Goal: Task Accomplishment & Management: Complete application form

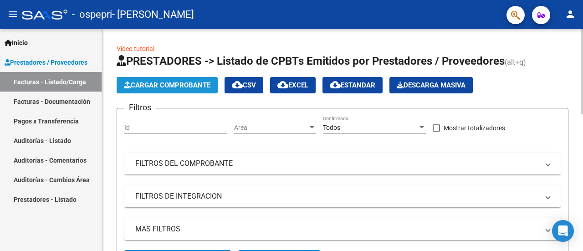
click at [196, 83] on span "Cargar Comprobante" at bounding box center [167, 85] width 87 height 8
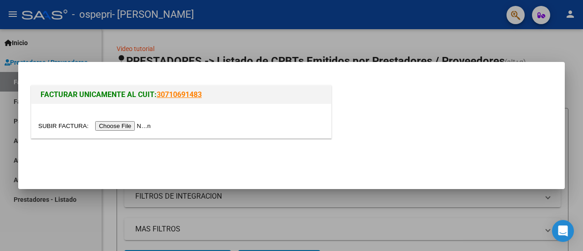
click at [137, 124] on input "file" at bounding box center [95, 126] width 115 height 10
click at [128, 123] on input "file" at bounding box center [95, 126] width 115 height 10
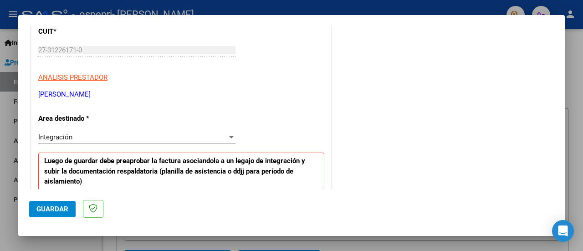
scroll to position [182, 0]
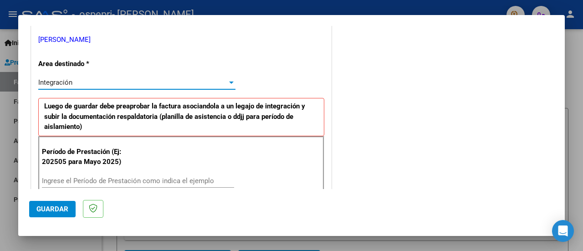
click at [229, 85] on div at bounding box center [231, 82] width 8 height 7
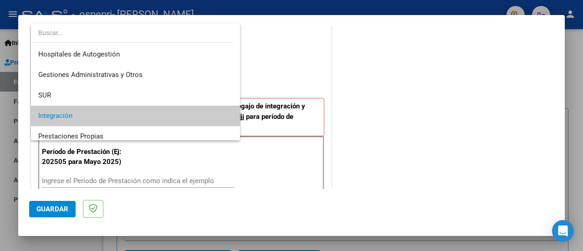
scroll to position [34, 0]
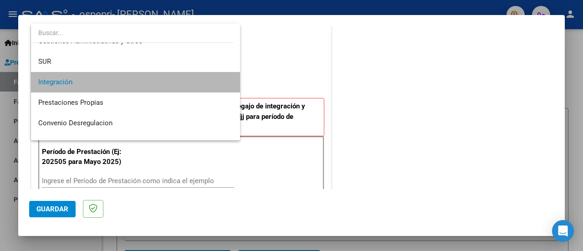
click at [229, 85] on mat-option "Integración" at bounding box center [136, 82] width 210 height 21
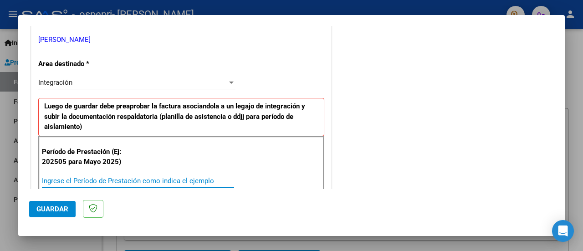
click at [98, 180] on input "Ingrese el Período de Prestación como indica el ejemplo" at bounding box center [138, 181] width 192 height 8
type input "202508"
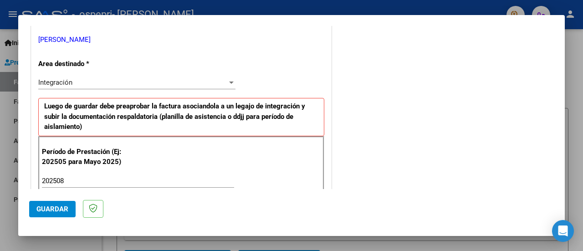
click at [238, 177] on app-form-text-field "Período de Prestación (Ej: 202505 para [DATE]) 202508 Ingrese el Período de Pre…" at bounding box center [142, 171] width 200 height 27
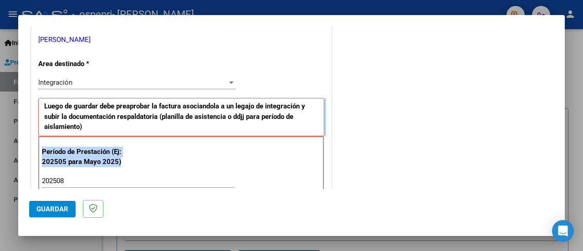
drag, startPoint x: 321, startPoint y: 162, endPoint x: 328, endPoint y: 121, distance: 41.6
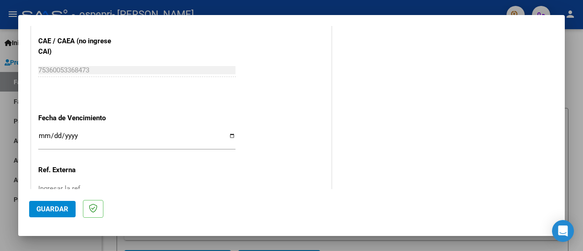
scroll to position [607, 0]
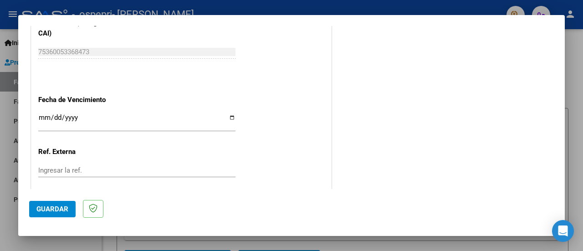
click at [231, 118] on input "Ingresar la fecha" at bounding box center [136, 121] width 197 height 15
type input "[DATE]"
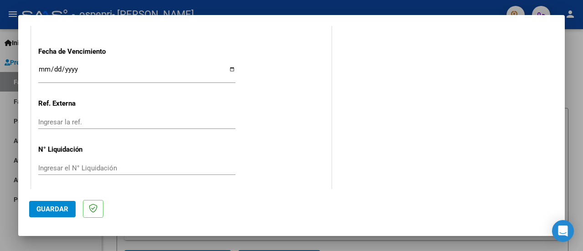
scroll to position [657, 0]
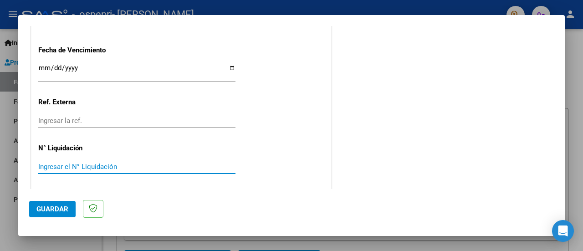
click at [82, 168] on input "Ingresar el N° Liquidación" at bounding box center [136, 167] width 197 height 8
type input "272394"
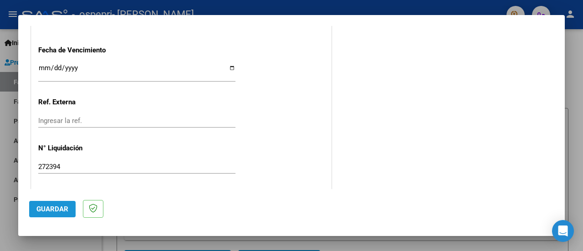
click at [55, 210] on span "Guardar" at bounding box center [52, 209] width 32 height 8
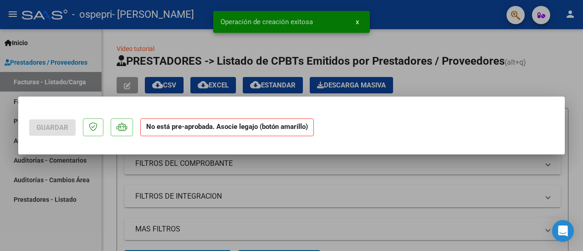
scroll to position [0, 0]
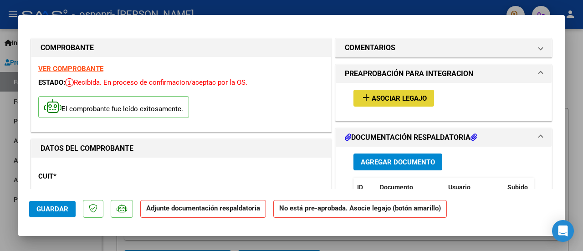
click at [401, 96] on span "Asociar Legajo" at bounding box center [399, 98] width 55 height 8
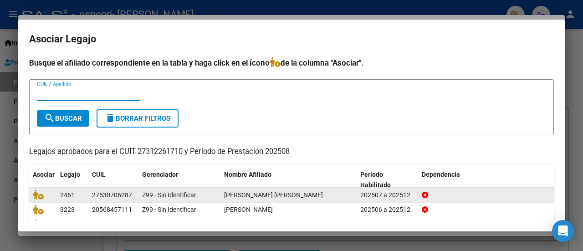
click at [237, 195] on span "[PERSON_NAME] [PERSON_NAME]" at bounding box center [273, 194] width 99 height 7
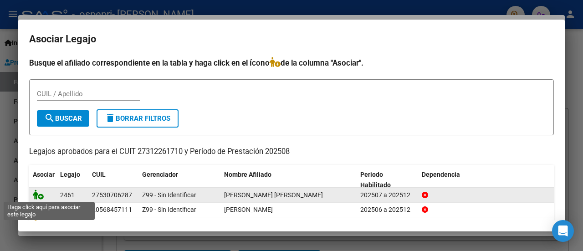
click at [39, 194] on icon at bounding box center [38, 195] width 11 height 10
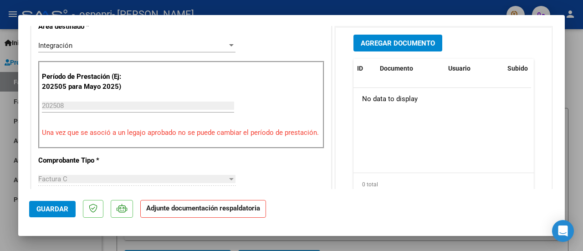
scroll to position [243, 0]
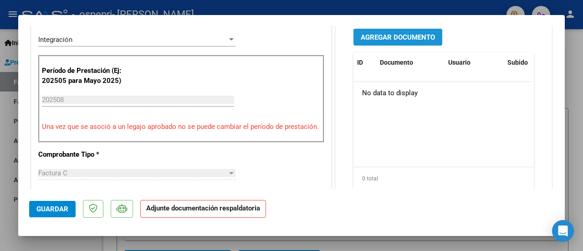
click at [401, 35] on span "Agregar Documento" at bounding box center [398, 37] width 74 height 8
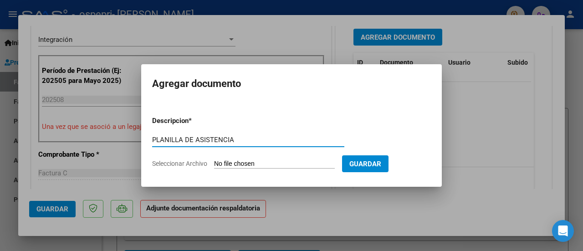
type input "PLANILLA DE ASISTENCIA"
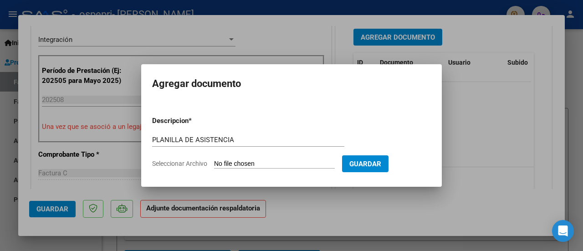
click at [276, 163] on input "Seleccionar Archivo" at bounding box center [274, 164] width 121 height 9
type input "C:\fakepath\CamScanner [DATE] 21.24.pdf"
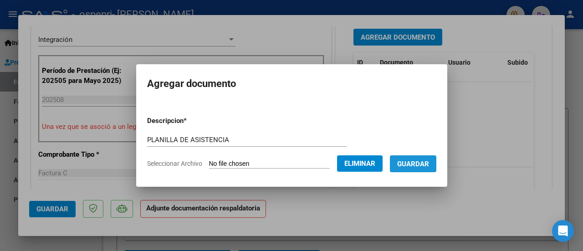
click at [419, 164] on span "Guardar" at bounding box center [413, 164] width 32 height 8
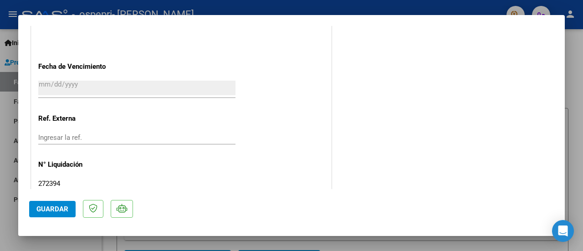
scroll to position [661, 0]
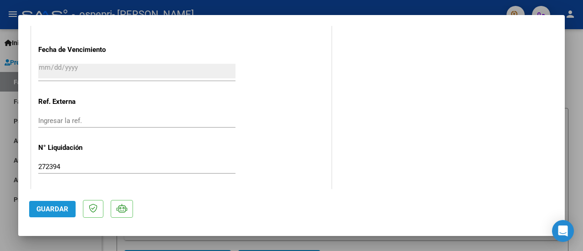
click at [46, 203] on button "Guardar" at bounding box center [52, 209] width 46 height 16
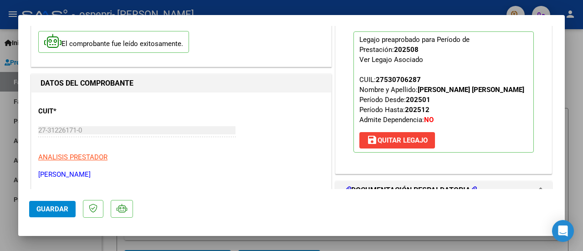
scroll to position [0, 0]
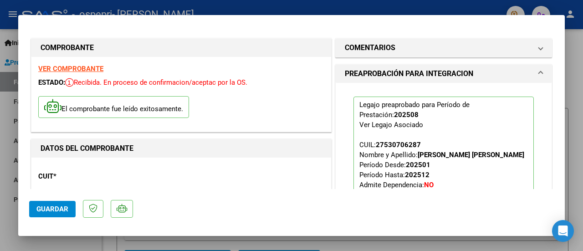
click at [419, 80] on div at bounding box center [291, 125] width 583 height 251
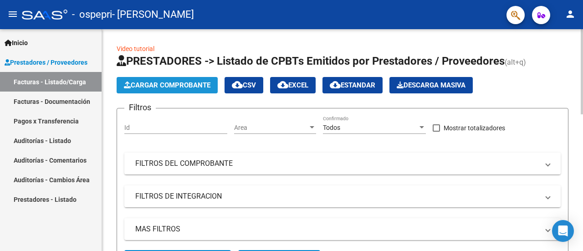
click at [157, 85] on span "Cargar Comprobante" at bounding box center [167, 85] width 87 height 8
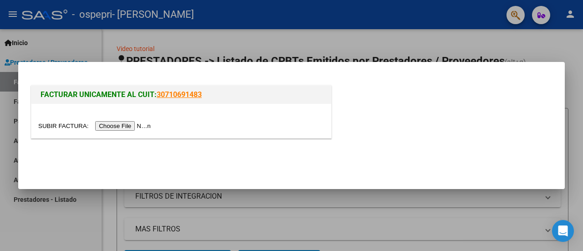
click at [132, 128] on input "file" at bounding box center [95, 126] width 115 height 10
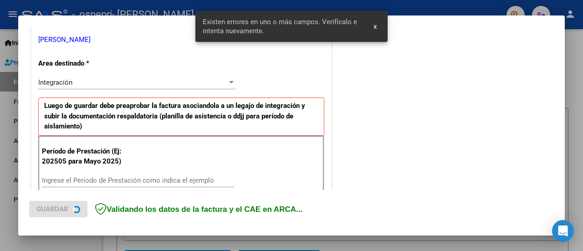
scroll to position [227, 0]
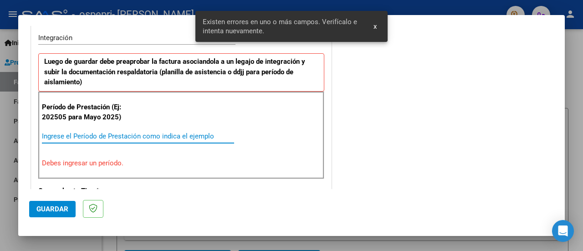
click at [98, 135] on input "Ingrese el Período de Prestación como indica el ejemplo" at bounding box center [138, 136] width 192 height 8
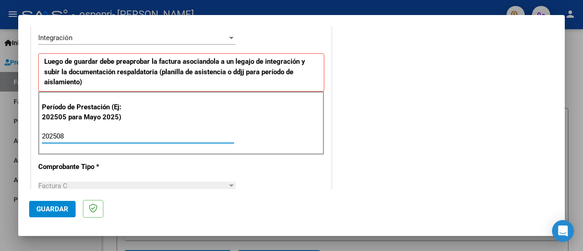
type input "202508"
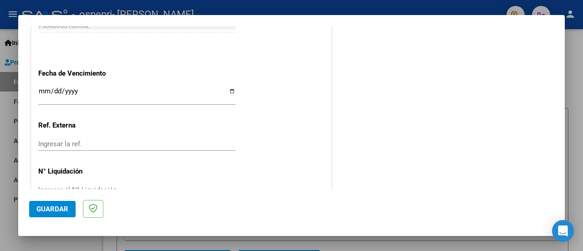
scroll to position [652, 0]
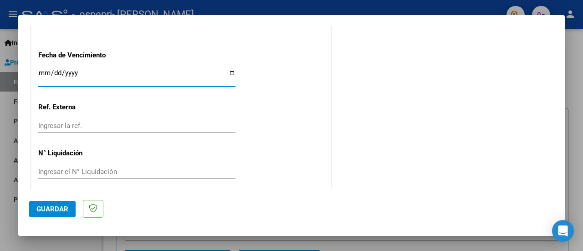
click at [230, 71] on input "Ingresar la fecha" at bounding box center [136, 76] width 197 height 15
type input "[DATE]"
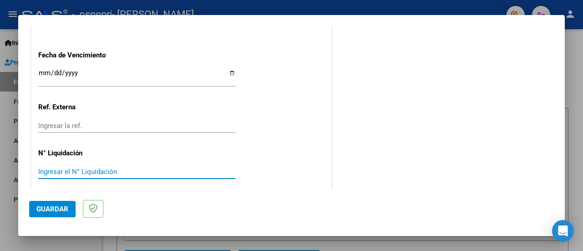
click at [56, 171] on input "Ingresar el N° Liquidación" at bounding box center [136, 172] width 197 height 8
type input "272393"
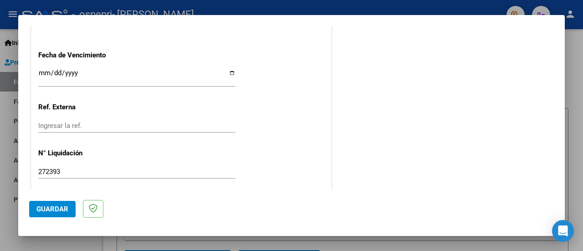
scroll to position [657, 0]
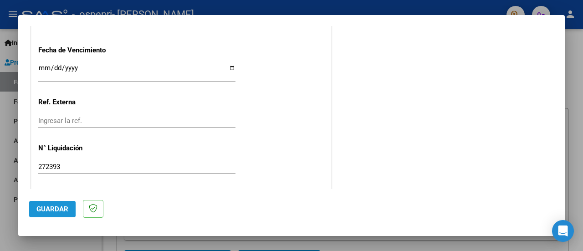
click at [63, 210] on span "Guardar" at bounding box center [52, 209] width 32 height 8
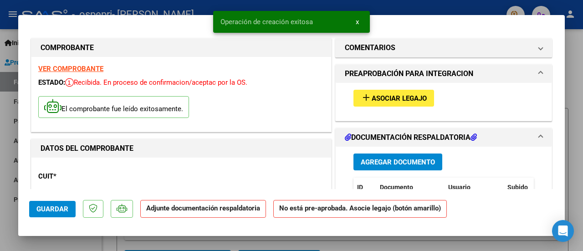
click at [386, 100] on span "Asociar Legajo" at bounding box center [399, 98] width 55 height 8
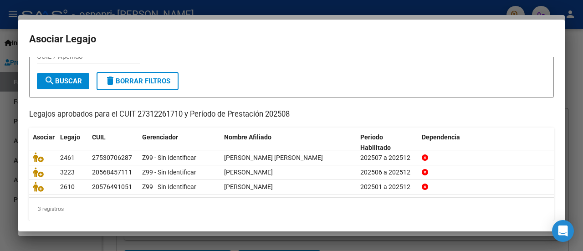
scroll to position [43, 0]
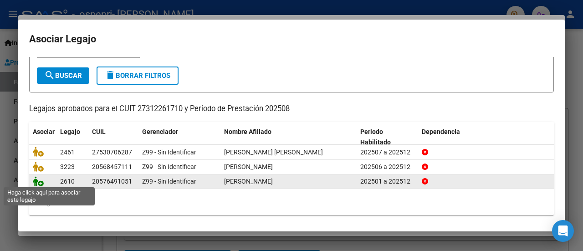
click at [36, 181] on icon at bounding box center [38, 181] width 11 height 10
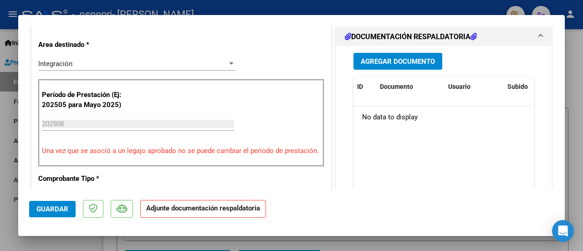
scroll to position [215, 0]
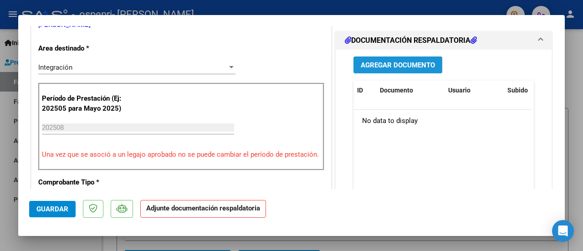
click at [418, 62] on span "Agregar Documento" at bounding box center [398, 65] width 74 height 8
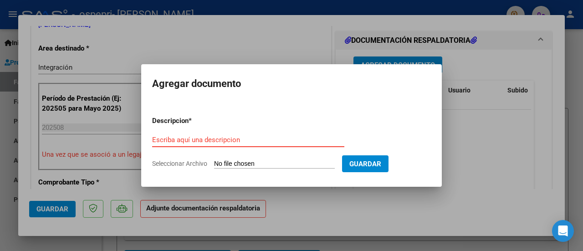
click at [253, 137] on input "Escriba aquí una descripcion" at bounding box center [248, 140] width 192 height 8
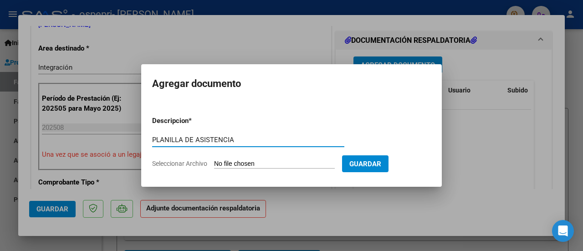
type input "PLANILLA DE ASISTENCIA"
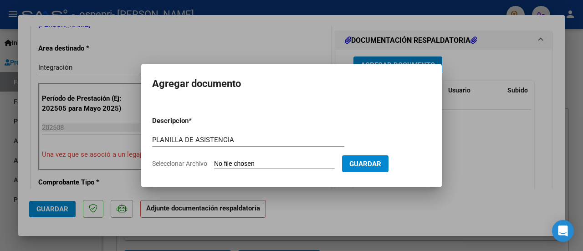
click at [316, 169] on form "Descripcion * PLANILLA DE ASISTENCIA Escriba aquí una descripcion Seleccionar A…" at bounding box center [291, 142] width 279 height 67
click at [290, 161] on input "Seleccionar Archivo" at bounding box center [274, 164] width 121 height 9
type input "C:\fakepath\CamScanner [DATE] 21.32.pdf"
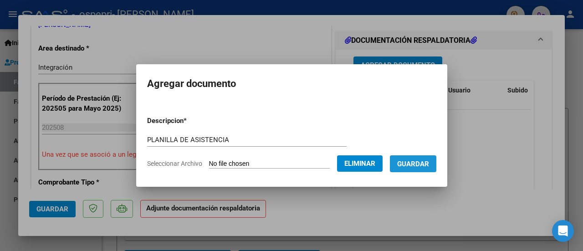
click at [419, 162] on span "Guardar" at bounding box center [413, 164] width 32 height 8
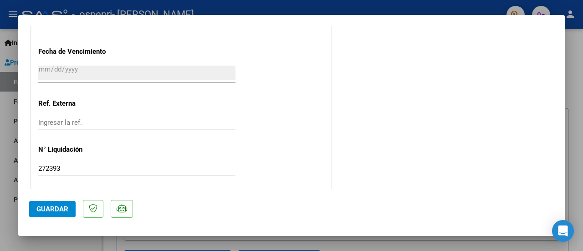
scroll to position [661, 0]
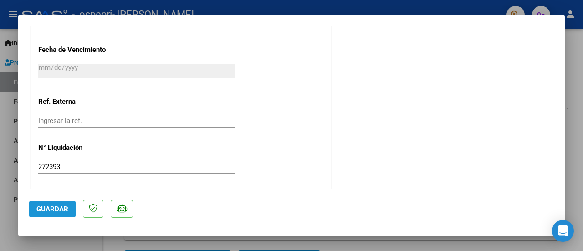
click at [51, 210] on span "Guardar" at bounding box center [52, 209] width 32 height 8
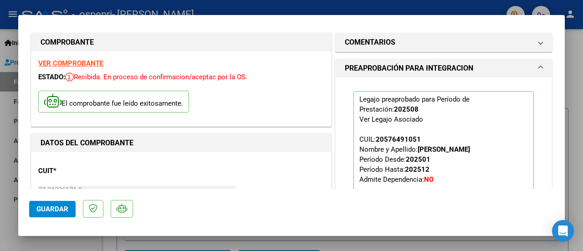
scroll to position [0, 0]
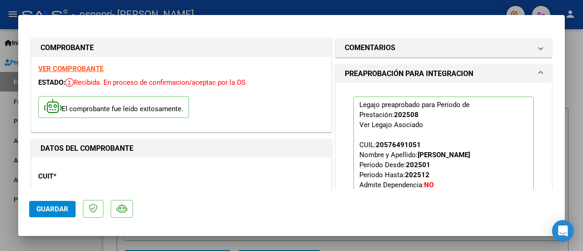
click at [419, 79] on div at bounding box center [291, 125] width 583 height 251
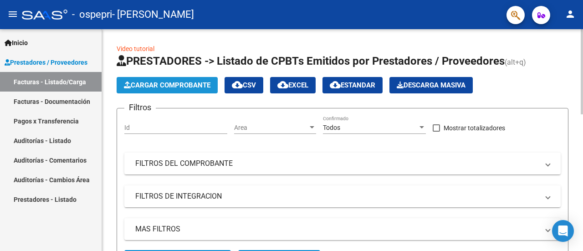
click at [145, 79] on button "Cargar Comprobante" at bounding box center [167, 85] width 101 height 16
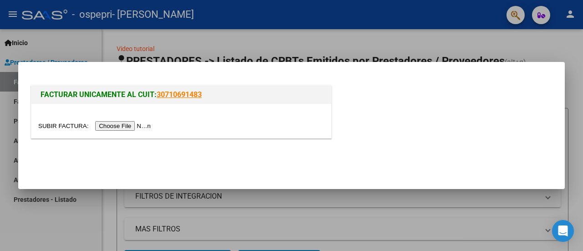
click at [138, 127] on input "file" at bounding box center [95, 126] width 115 height 10
click at [112, 126] on input "file" at bounding box center [95, 126] width 115 height 10
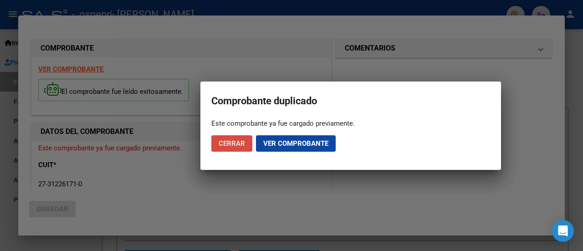
click at [239, 144] on span "Cerrar" at bounding box center [232, 143] width 26 height 8
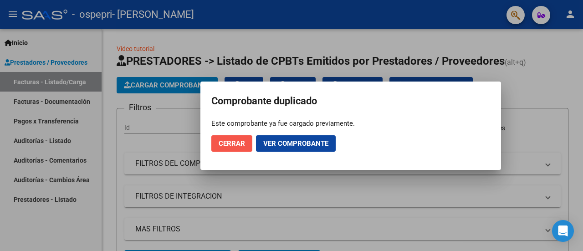
click at [239, 144] on span "Cerrar" at bounding box center [232, 143] width 26 height 8
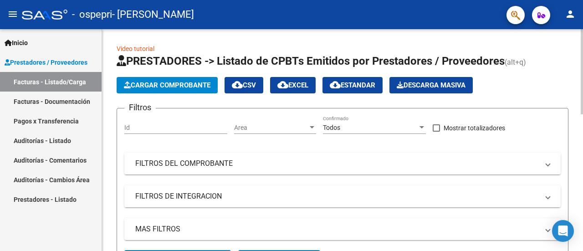
click at [216, 194] on mat-panel-title "FILTROS DE INTEGRACION" at bounding box center [337, 196] width 404 height 10
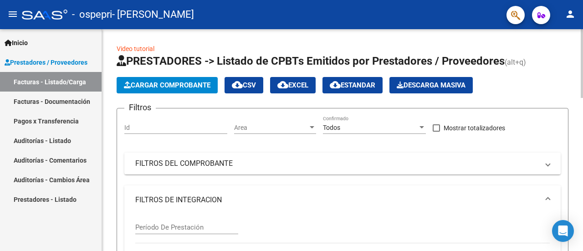
scroll to position [222, 0]
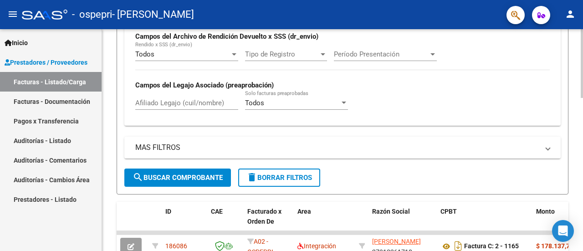
click at [419, 230] on div at bounding box center [582, 140] width 2 height 222
click at [419, 160] on div "Video tutorial PRESTADORES -> Listado de CPBTs Emitidos por Prestadores / Prove…" at bounding box center [342, 162] width 481 height 711
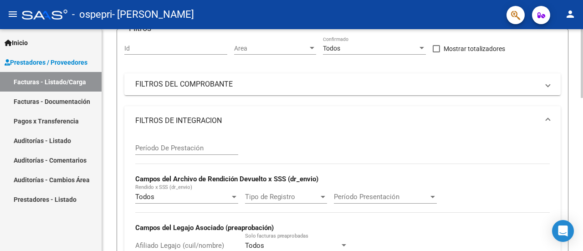
scroll to position [57, 0]
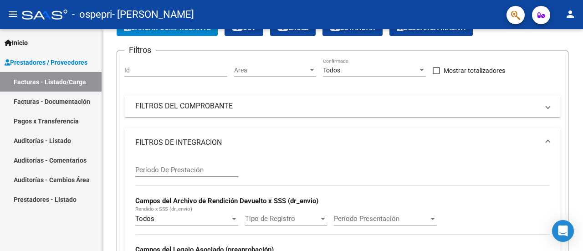
click at [66, 144] on link "Auditorías - Listado" at bounding box center [51, 141] width 102 height 20
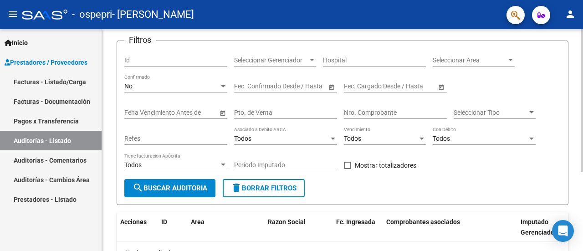
click at [419, 162] on div "Filtros Id Seleccionar Gerenciador Seleccionar Gerenciador Hospital Seleccionar…" at bounding box center [342, 113] width 436 height 131
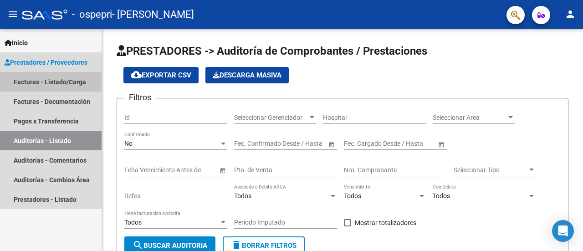
click at [41, 79] on link "Facturas - Listado/Carga" at bounding box center [51, 82] width 102 height 20
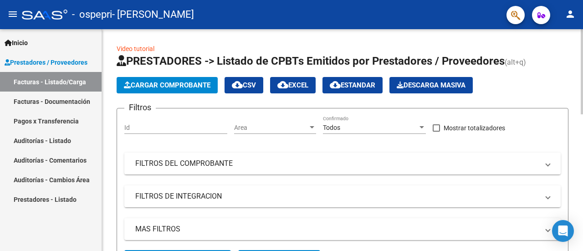
scroll to position [222, 0]
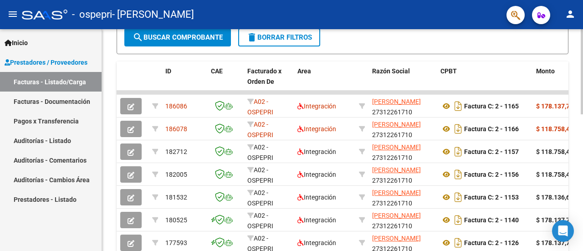
click at [419, 133] on div at bounding box center [582, 140] width 2 height 222
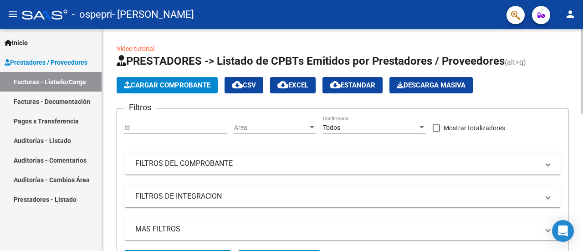
click at [419, 77] on div at bounding box center [582, 140] width 2 height 222
click at [151, 80] on button "Cargar Comprobante" at bounding box center [167, 85] width 101 height 16
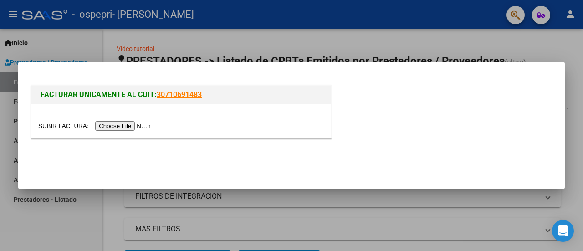
click at [135, 128] on input "file" at bounding box center [95, 126] width 115 height 10
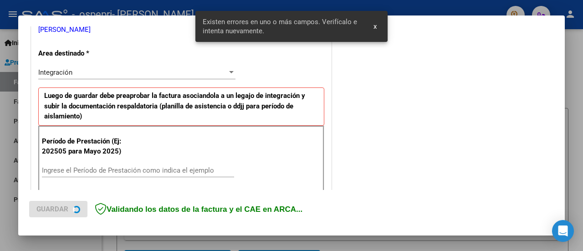
scroll to position [227, 0]
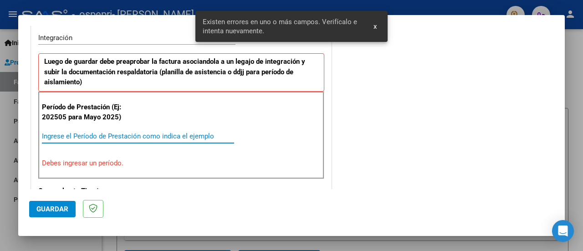
click at [110, 134] on input "Ingrese el Período de Prestación como indica el ejemplo" at bounding box center [138, 136] width 192 height 8
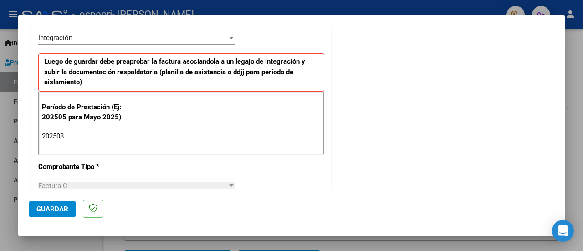
type input "202508"
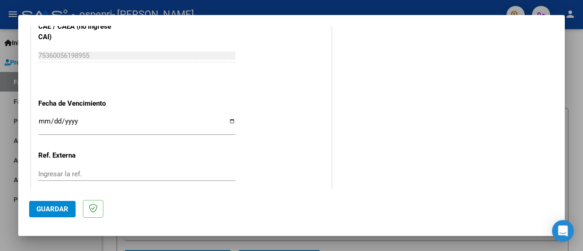
scroll to position [657, 0]
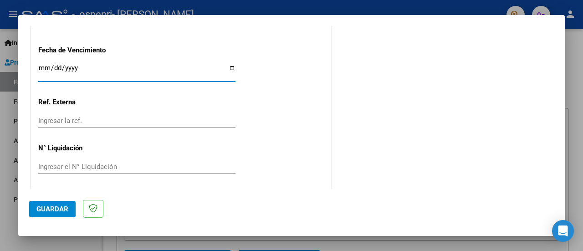
click at [230, 68] on input "Ingresar la fecha" at bounding box center [136, 71] width 197 height 15
type input "[DATE]"
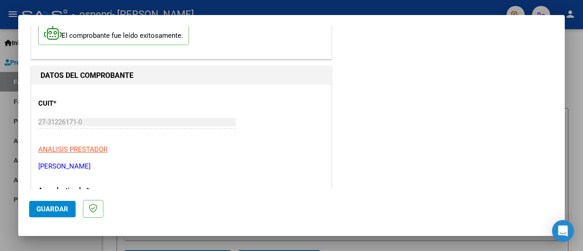
scroll to position [0, 0]
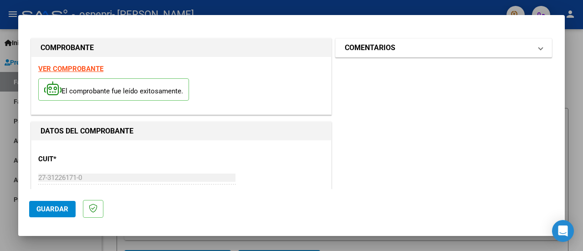
click at [419, 51] on span at bounding box center [541, 47] width 4 height 11
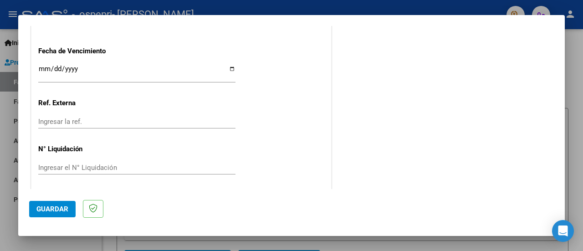
scroll to position [657, 0]
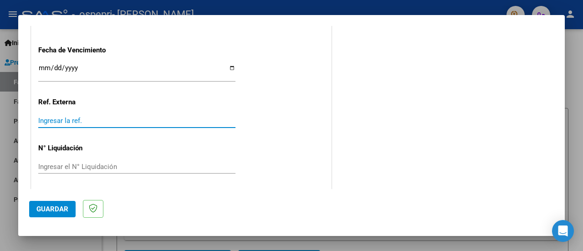
click at [105, 121] on input "Ingresar la ref." at bounding box center [136, 121] width 197 height 8
click at [93, 160] on div "Ingresar el N° Liquidación" at bounding box center [136, 167] width 197 height 14
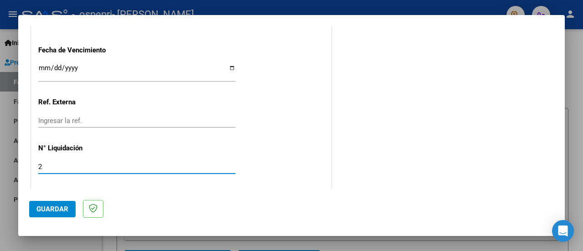
type input "2"
click at [59, 205] on span "Guardar" at bounding box center [52, 209] width 32 height 8
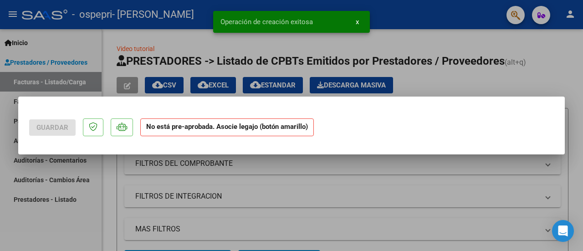
scroll to position [0, 0]
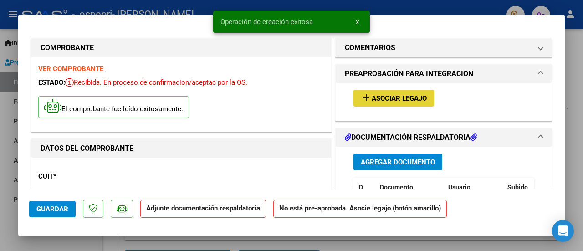
click at [393, 100] on span "Asociar Legajo" at bounding box center [399, 98] width 55 height 8
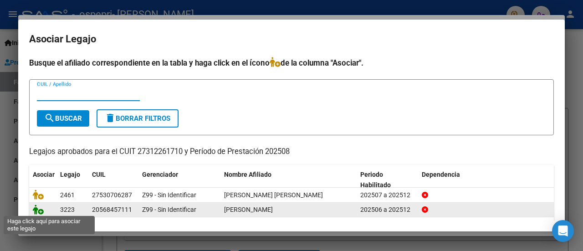
click at [40, 210] on icon at bounding box center [38, 210] width 11 height 10
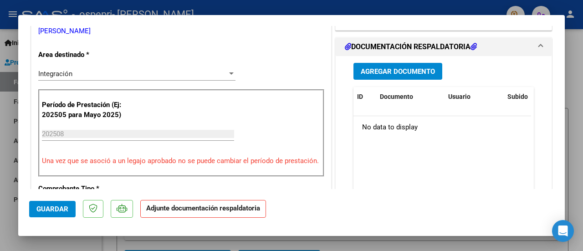
scroll to position [171, 0]
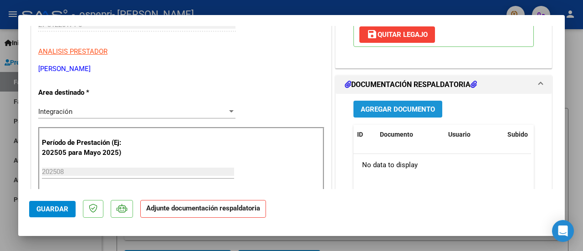
click at [419, 102] on button "Agregar Documento" at bounding box center [398, 109] width 89 height 17
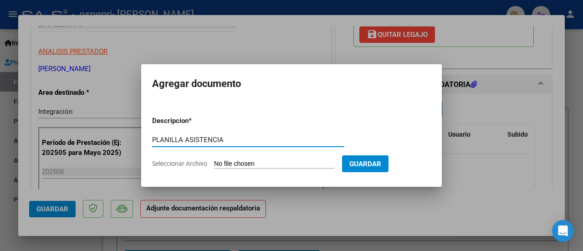
type input "PLANILLA ASISTENCIA"
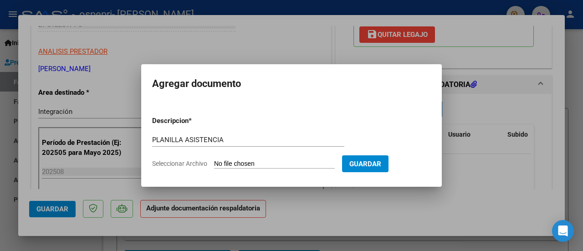
click at [302, 163] on input "Seleccionar Archivo" at bounding box center [274, 164] width 121 height 9
type input "C:\fakepath\CamScanner [DATE] 21.47.pdf"
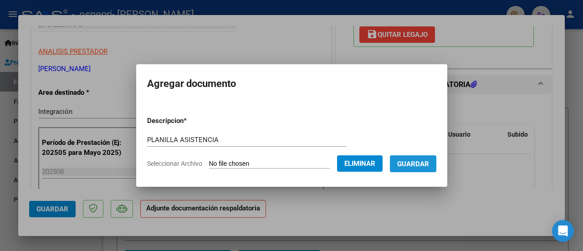
click at [419, 167] on span "Guardar" at bounding box center [413, 164] width 32 height 8
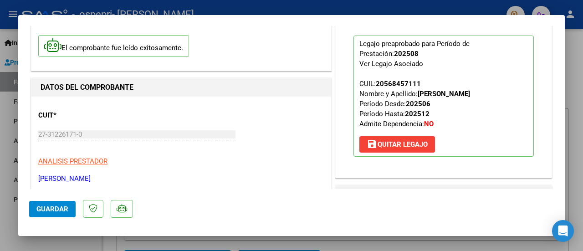
scroll to position [0, 0]
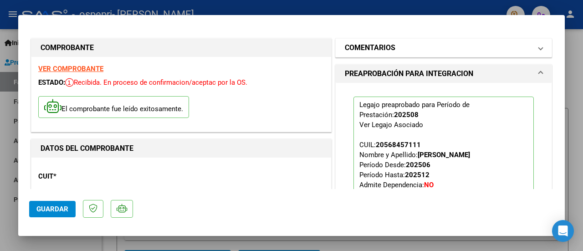
click at [419, 48] on span at bounding box center [541, 47] width 4 height 11
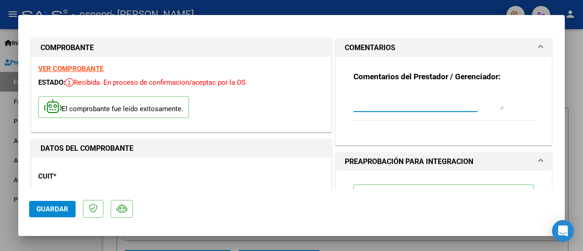
click at [419, 101] on textarea at bounding box center [429, 101] width 150 height 18
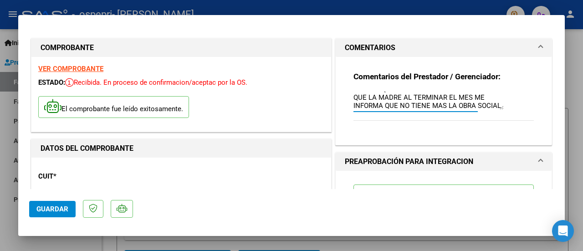
scroll to position [15, 0]
type textarea "LA PRELIQUIDACION NO SE PUDO REALIZAR YA QUE LA MADRE AL TERMINAR EL MES ME INF…"
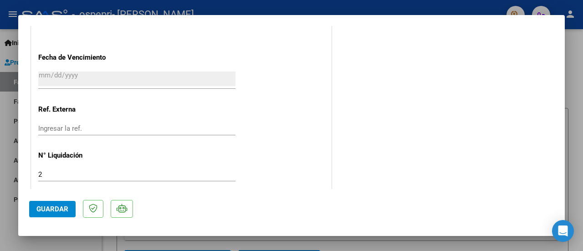
scroll to position [661, 0]
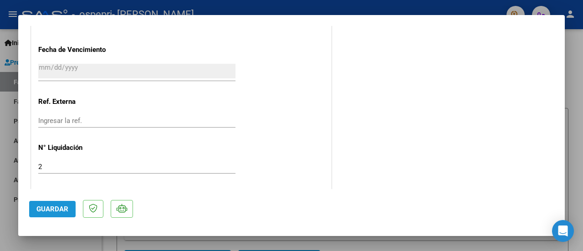
click at [52, 203] on button "Guardar" at bounding box center [52, 209] width 46 height 16
click at [419, 51] on div at bounding box center [291, 125] width 583 height 251
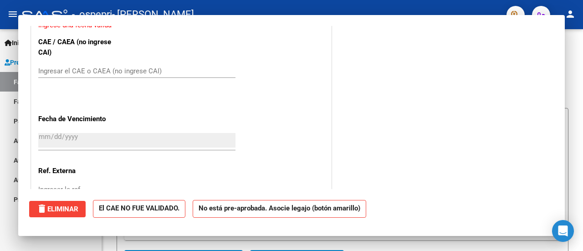
scroll to position [0, 0]
